Goal: Communication & Community: Answer question/provide support

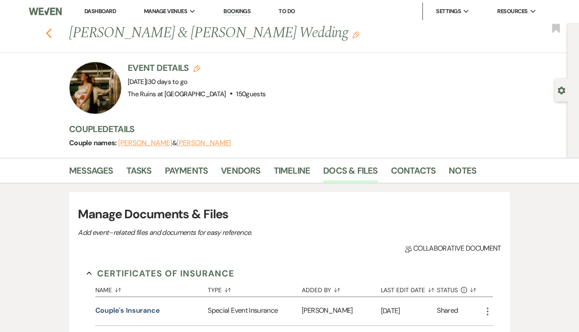
click at [48, 33] on use "button" at bounding box center [49, 33] width 6 height 10
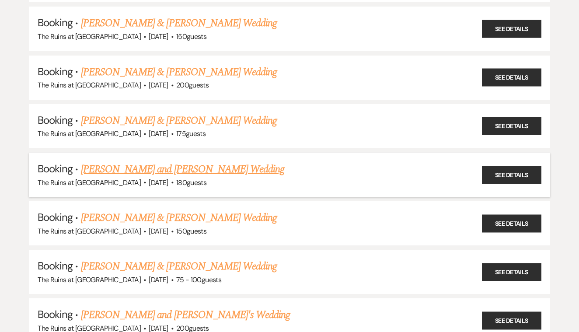
scroll to position [288, 0]
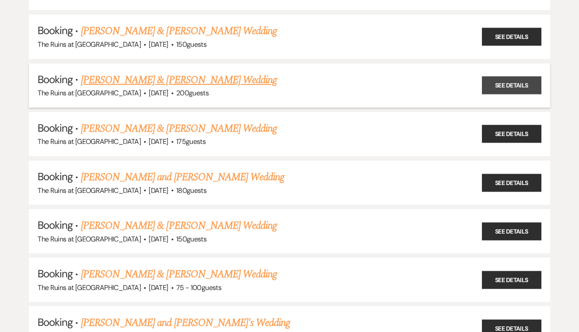
click at [495, 80] on link "See Details" at bounding box center [511, 86] width 59 height 18
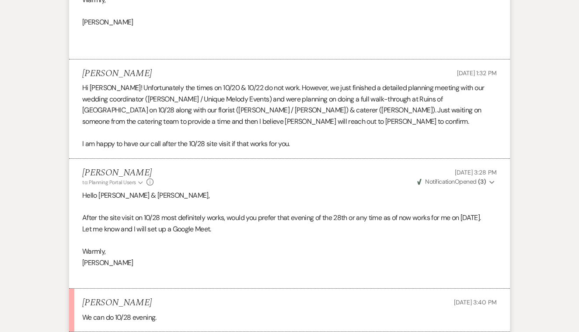
scroll to position [2940, 0]
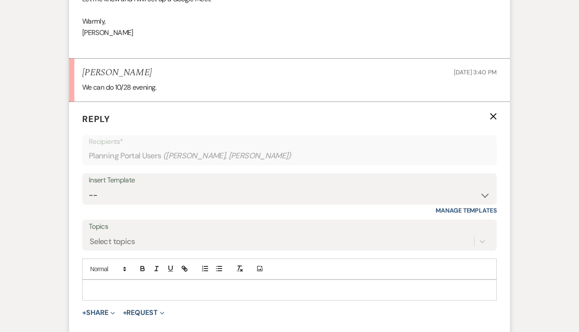
click at [129, 285] on p at bounding box center [289, 290] width 401 height 10
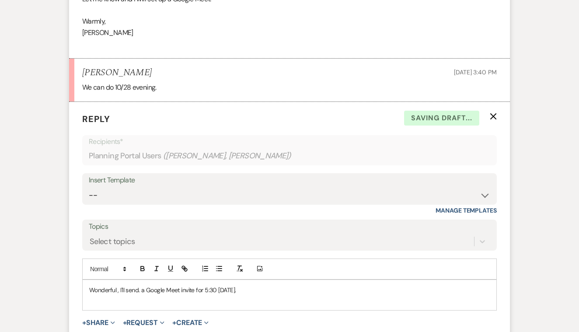
click at [122, 285] on p "Wonderful , I'll send. a Google Meet invite for 5:30 [DATE]." at bounding box center [289, 290] width 401 height 10
click at [112, 280] on div "Wonderful , I' ll send. a Google Meet invite for 5:30 [DATE]." at bounding box center [290, 295] width 414 height 30
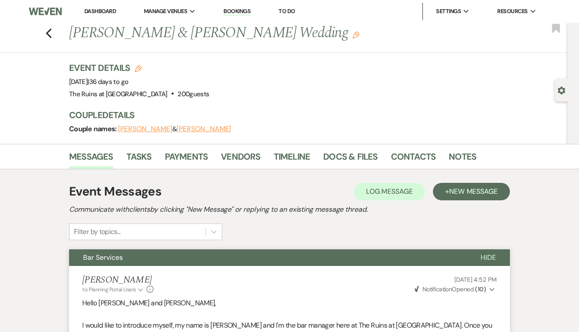
scroll to position [0, 0]
click at [401, 157] on link "Contacts" at bounding box center [413, 159] width 45 height 19
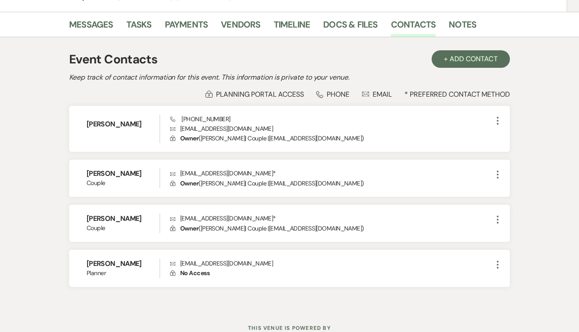
scroll to position [135, 0]
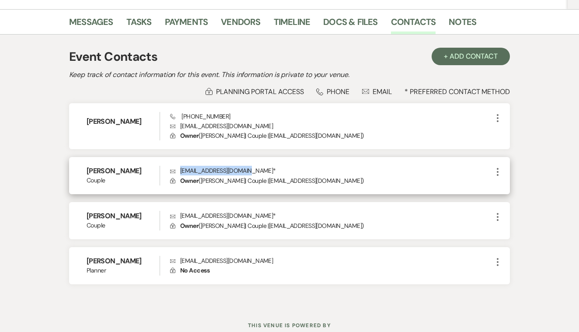
drag, startPoint x: 181, startPoint y: 169, endPoint x: 247, endPoint y: 173, distance: 66.1
click at [247, 173] on p "Envelope [EMAIL_ADDRESS][DOMAIN_NAME] *" at bounding box center [331, 171] width 322 height 10
copy p "[EMAIL_ADDRESS][DOMAIN_NAME]"
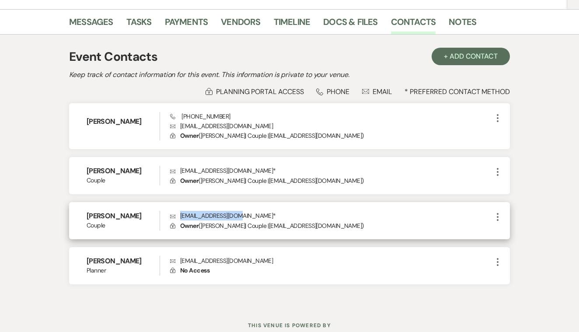
drag, startPoint x: 181, startPoint y: 214, endPoint x: 236, endPoint y: 213, distance: 55.6
click at [236, 213] on p "Envelope [EMAIL_ADDRESS][DOMAIN_NAME] *" at bounding box center [331, 216] width 322 height 10
copy p "[EMAIL_ADDRESS][DOMAIN_NAME]"
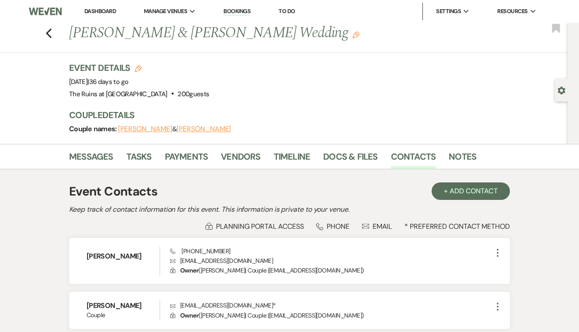
scroll to position [0, 0]
click at [49, 37] on icon "Previous" at bounding box center [48, 33] width 7 height 10
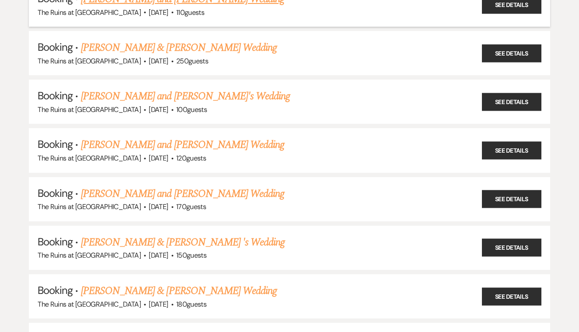
scroll to position [1249, 0]
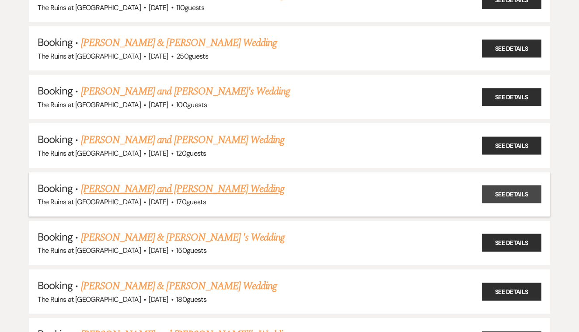
click at [514, 185] on link "See Details" at bounding box center [511, 194] width 59 height 18
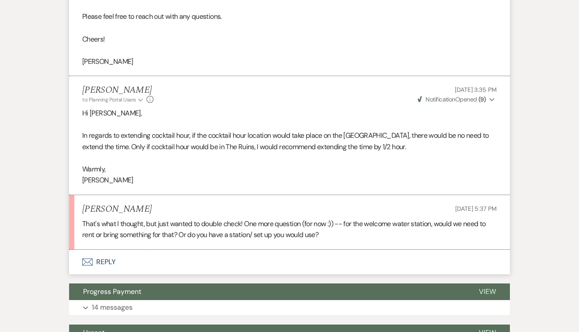
scroll to position [1992, 0]
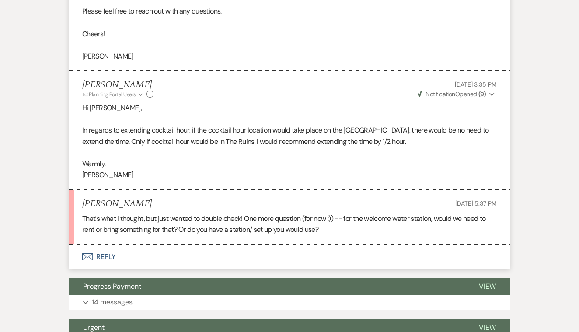
click at [112, 245] on button "Envelope Reply" at bounding box center [289, 257] width 441 height 24
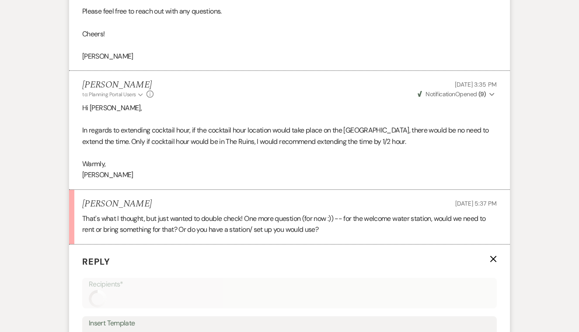
scroll to position [2150, 0]
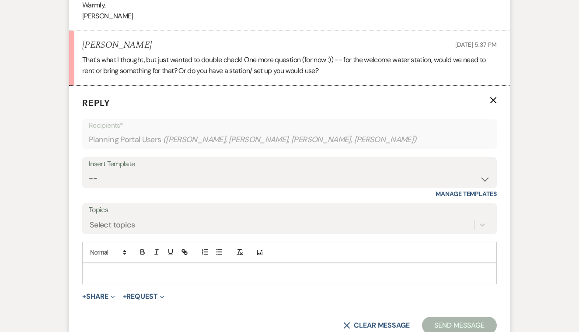
click at [124, 269] on p at bounding box center [289, 274] width 401 height 10
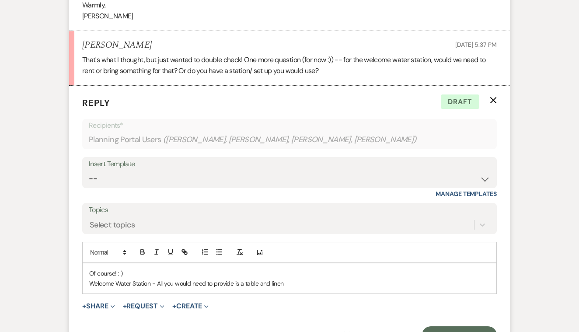
click at [244, 279] on p "Welcome Water Station - All you would need to provide is a table and linen" at bounding box center [289, 284] width 401 height 10
click at [290, 279] on p "Welcome Water Station - All you would need to provide is would be 2 8' table an…" at bounding box center [289, 284] width 401 height 10
click at [329, 279] on p "Welcome Water Station - All you would need to provide is would be 2 8' tables a…" at bounding box center [289, 284] width 401 height 10
click at [269, 279] on p "Welcome Water Station - All you would need to provide is would be 2 8' tables a…" at bounding box center [289, 284] width 401 height 10
click at [266, 279] on p "Welcome Water Station - All you would need to provide is would be 2 8' tables a…" at bounding box center [289, 284] width 401 height 10
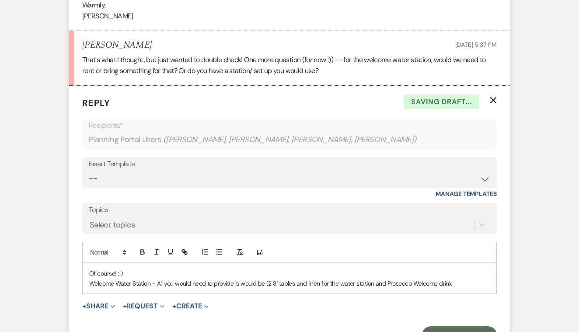
click at [272, 279] on p "Welcome Water Station - All you would need to provide is would be (2 8' tables …" at bounding box center [289, 284] width 401 height 10
click at [322, 279] on p "Welcome Water Station - All you would need to provide is would be (2 ) 8' table…" at bounding box center [289, 284] width 401 height 10
click at [458, 279] on p "Welcome Water Station - All you would need to provide is would be (2 ) 8' table…" at bounding box center [289, 284] width 401 height 10
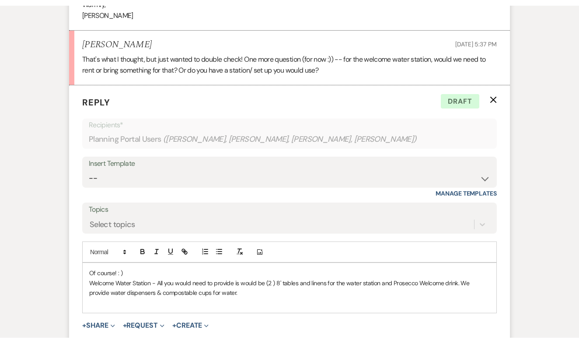
scroll to position [2157, 0]
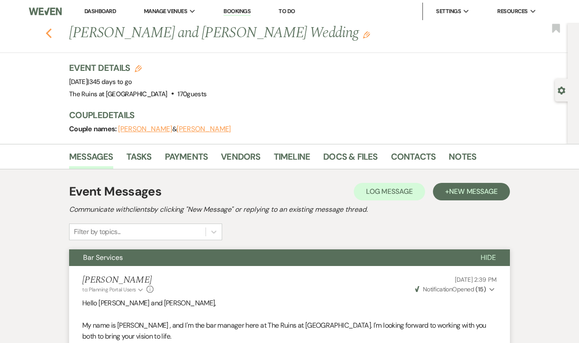
scroll to position [0, 0]
click at [49, 35] on use "button" at bounding box center [49, 33] width 6 height 10
